Goal: Task Accomplishment & Management: Manage account settings

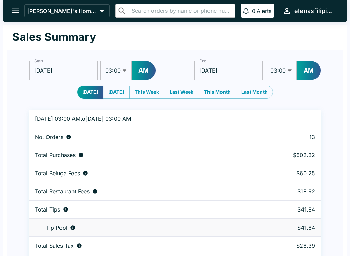
select select "03:00"
click at [14, 12] on icon "open drawer" at bounding box center [15, 10] width 9 height 9
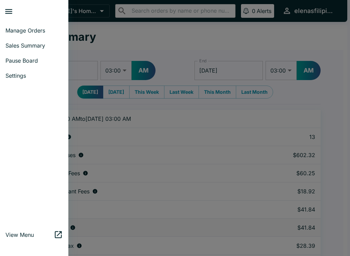
click at [4, 48] on link "Sales Summary" at bounding box center [34, 45] width 68 height 15
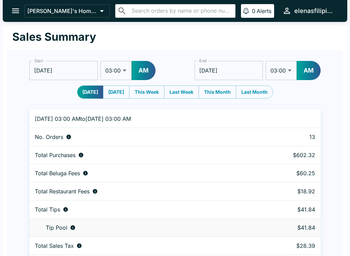
click at [13, 10] on icon "open drawer" at bounding box center [15, 10] width 9 height 9
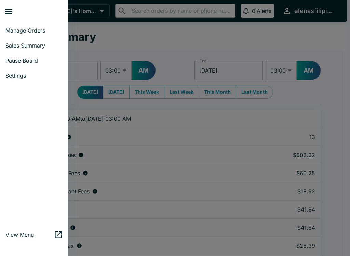
click at [14, 63] on span "Pause Board" at bounding box center [33, 60] width 57 height 7
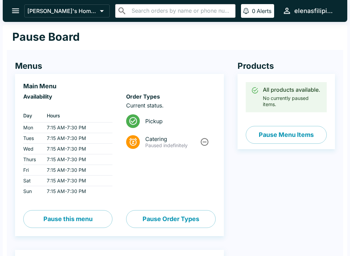
click at [263, 136] on button "Pause Menu Items" at bounding box center [286, 135] width 81 height 18
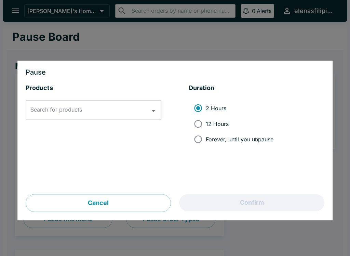
click at [51, 110] on div "Search for products Search for products" at bounding box center [94, 110] width 136 height 19
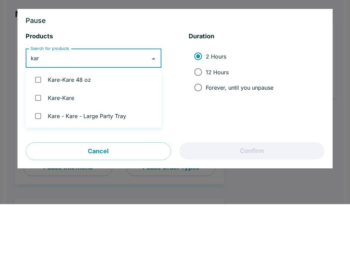
type input "kare"
click at [44, 124] on input "checkbox" at bounding box center [38, 131] width 14 height 14
checkbox input "true"
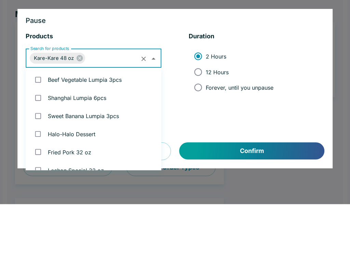
scroll to position [190, 0]
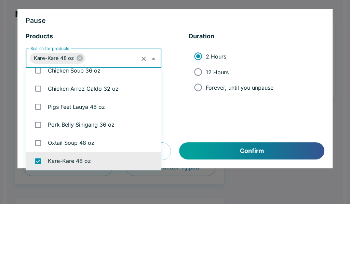
click at [197, 132] on input "Forever, until you unpause" at bounding box center [197, 139] width 15 height 15
radio input "true"
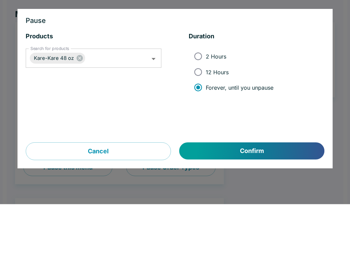
scroll to position [52, 0]
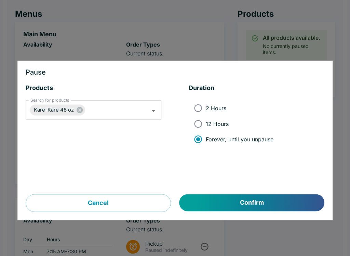
click at [228, 204] on button "Confirm" at bounding box center [252, 202] width 145 height 17
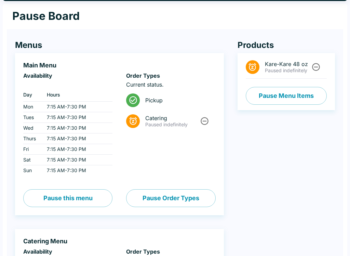
scroll to position [0, 0]
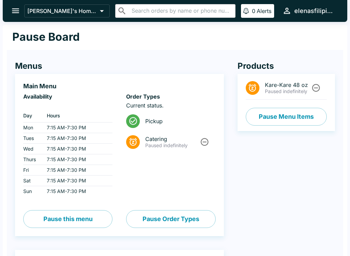
click at [11, 12] on button "open drawer" at bounding box center [15, 10] width 17 height 17
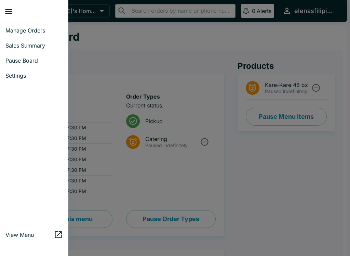
click at [12, 34] on link "Manage Orders" at bounding box center [34, 30] width 68 height 15
